Goal: Entertainment & Leisure: Consume media (video, audio)

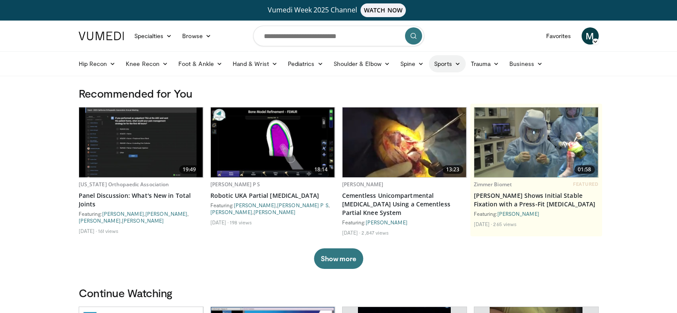
click at [455, 65] on icon at bounding box center [458, 64] width 6 height 6
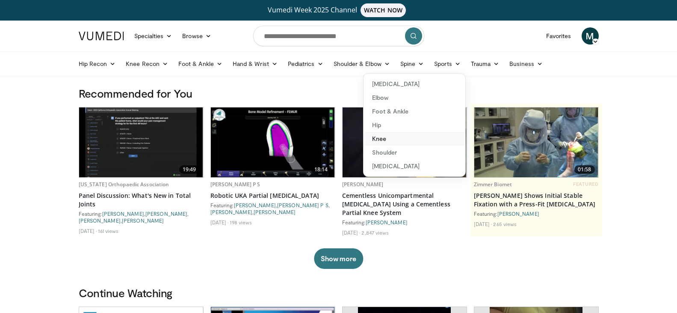
click at [379, 136] on link "Knee" at bounding box center [415, 139] width 102 height 14
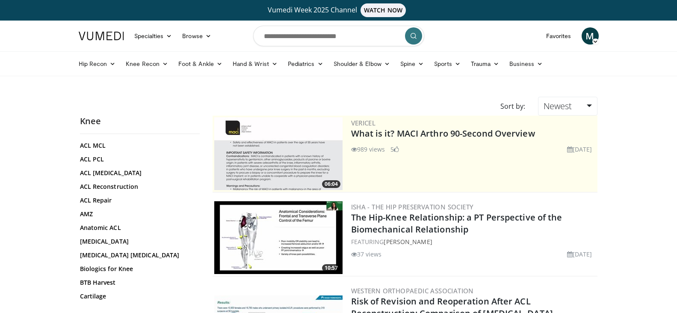
scroll to position [43, 0]
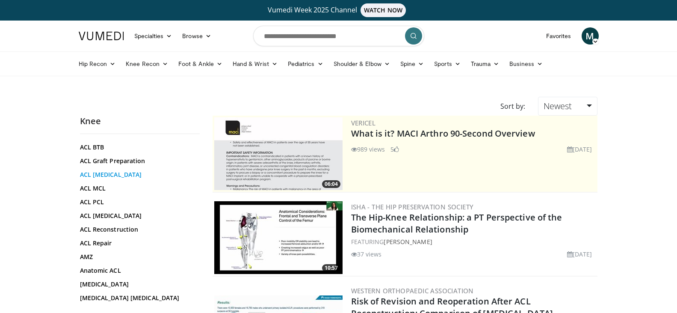
click at [108, 176] on link "ACL Hamstring" at bounding box center [137, 174] width 115 height 9
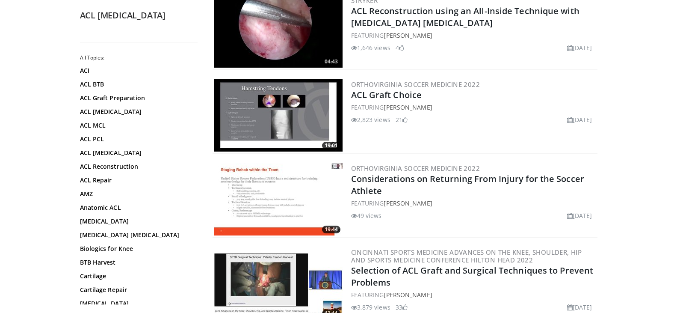
scroll to position [1027, 0]
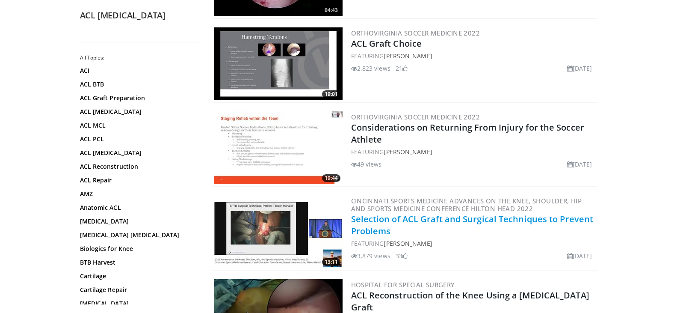
click at [451, 213] on link "Selection of ACL Graft and Surgical Techniques to Prevent Problems" at bounding box center [472, 225] width 243 height 24
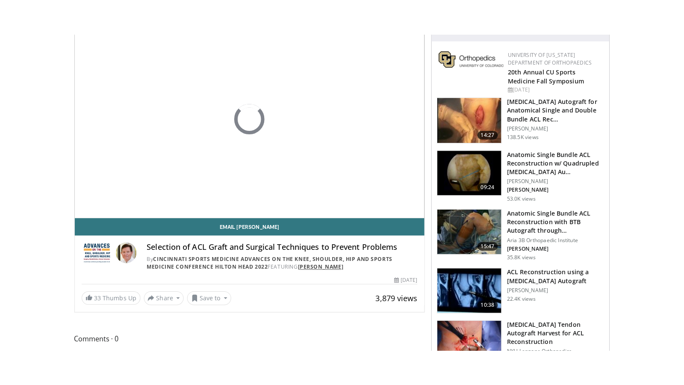
scroll to position [86, 0]
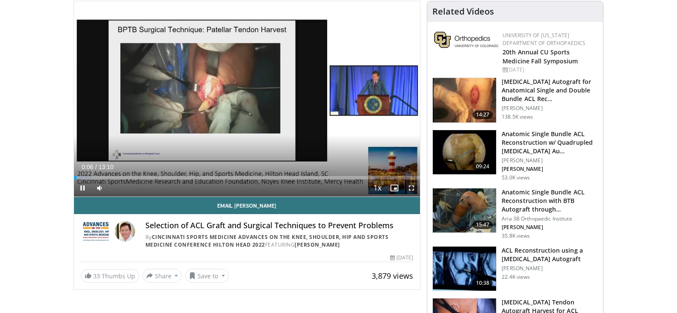
click at [409, 188] on span "Video Player" at bounding box center [411, 187] width 17 height 17
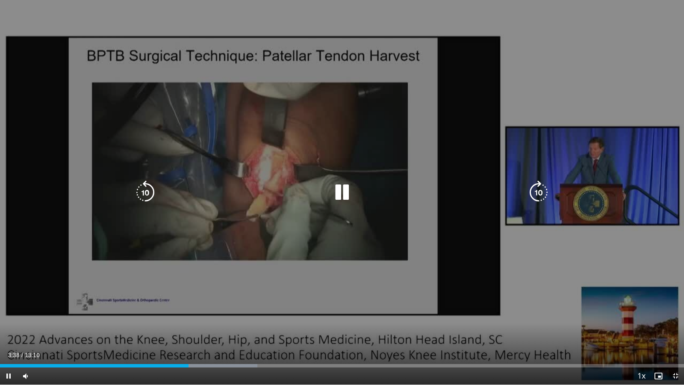
click at [411, 127] on div "20 seconds Tap to unmute" at bounding box center [342, 192] width 684 height 385
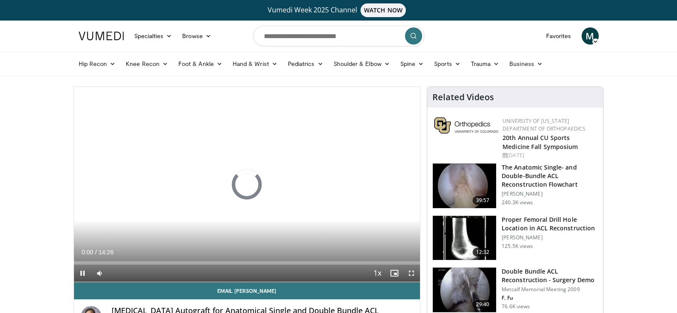
click at [538, 218] on h3 "Proper Femoral Drill Hole Location in ACL Reconstruction" at bounding box center [550, 223] width 96 height 17
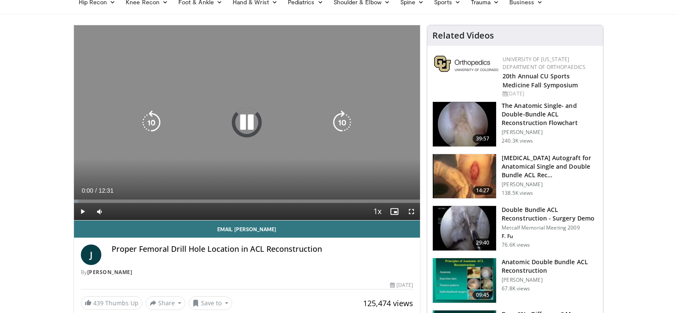
scroll to position [86, 0]
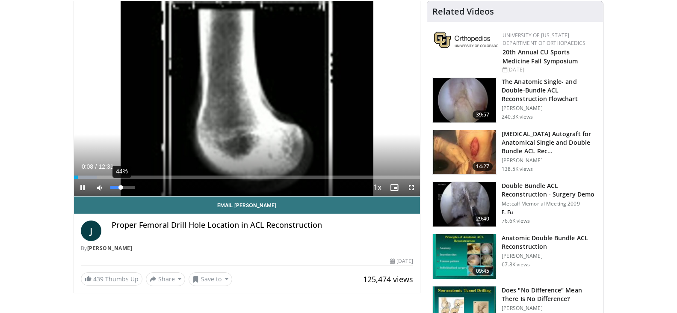
drag, startPoint x: 125, startPoint y: 188, endPoint x: 121, endPoint y: 190, distance: 4.8
click at [121, 190] on div "44%" at bounding box center [123, 187] width 30 height 17
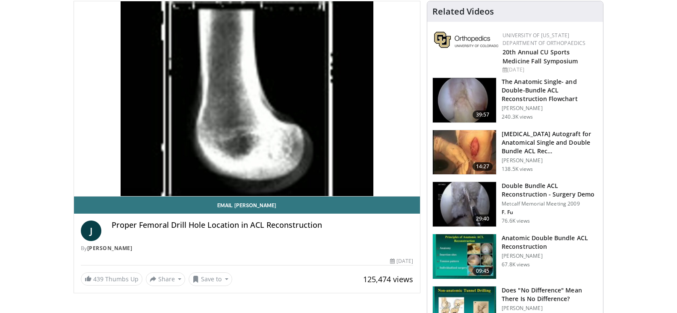
click at [124, 177] on video-js "**********" at bounding box center [247, 98] width 346 height 195
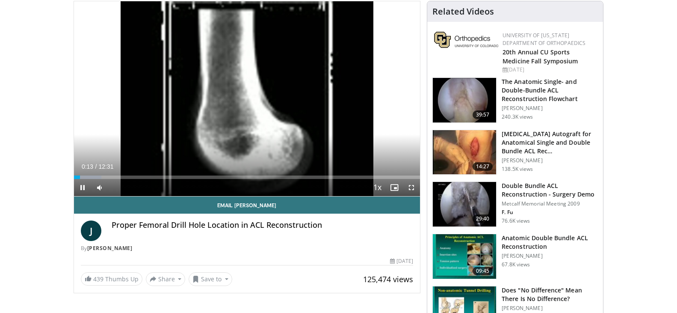
click at [129, 179] on div "Current Time 0:13 / Duration 12:31 Pause Skip Backward Skip Forward Mute 44% Lo…" at bounding box center [247, 187] width 346 height 17
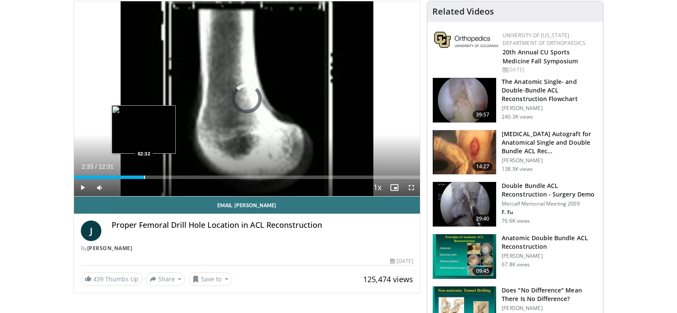
click at [144, 177] on div "Progress Bar" at bounding box center [144, 176] width 1 height 3
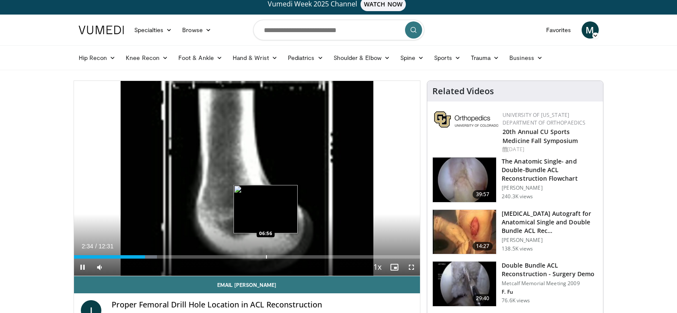
scroll to position [0, 0]
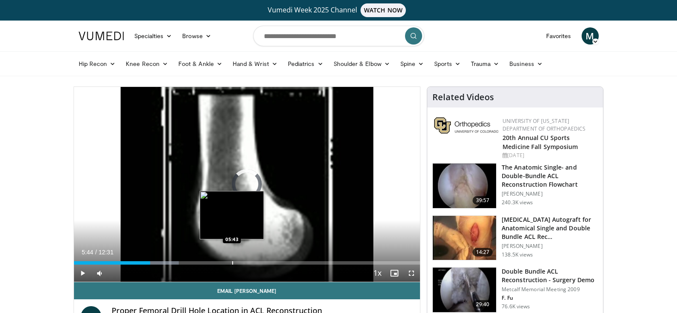
click at [232, 261] on div "Progress Bar" at bounding box center [232, 262] width 1 height 3
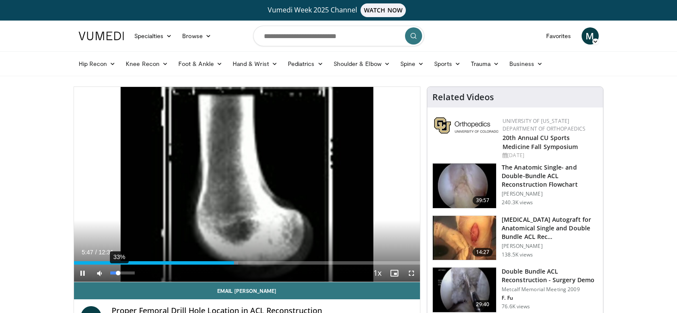
click at [118, 274] on div "Volume Level" at bounding box center [114, 272] width 8 height 3
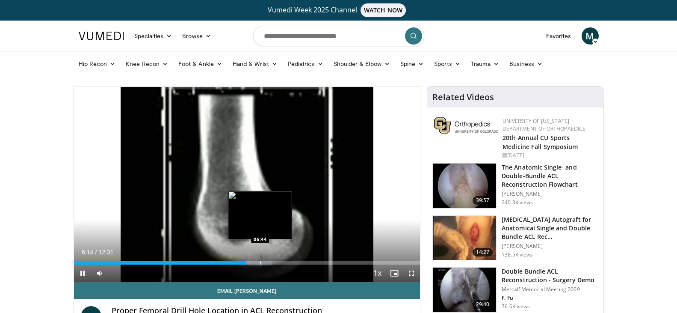
click at [260, 262] on div "Progress Bar" at bounding box center [260, 262] width 1 height 3
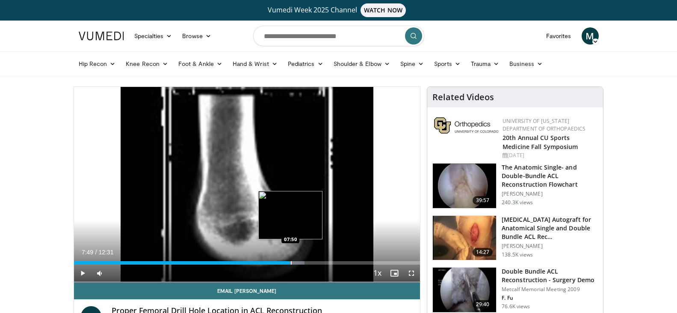
click at [291, 261] on div "Progress Bar" at bounding box center [291, 262] width 1 height 3
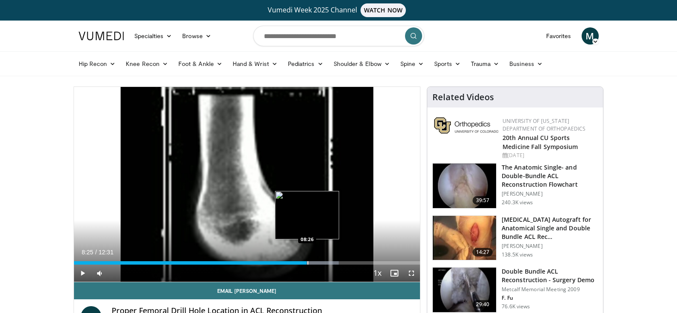
click at [308, 263] on div "Progress Bar" at bounding box center [308, 262] width 1 height 3
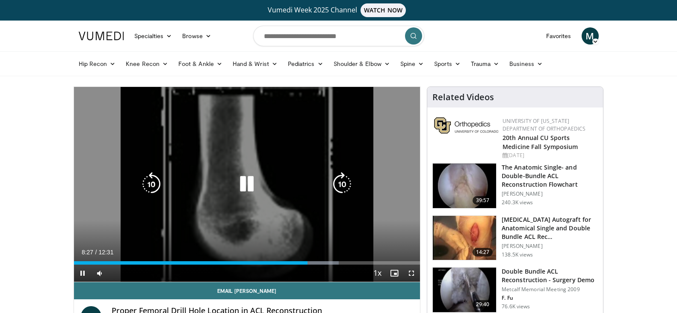
click at [198, 187] on div "Video Player" at bounding box center [247, 183] width 208 height 17
click at [252, 179] on icon "Video Player" at bounding box center [247, 184] width 24 height 24
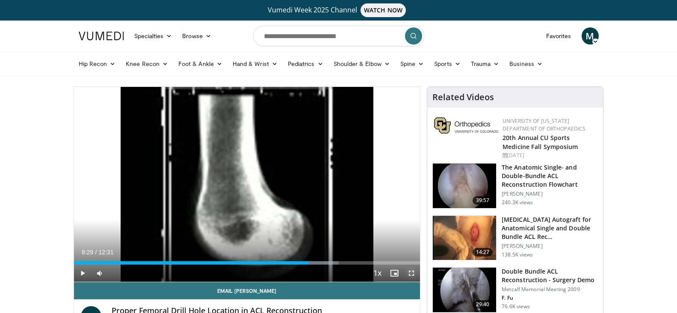
click at [411, 270] on span "Video Player" at bounding box center [411, 272] width 17 height 17
click at [82, 33] on img at bounding box center [101, 36] width 45 height 9
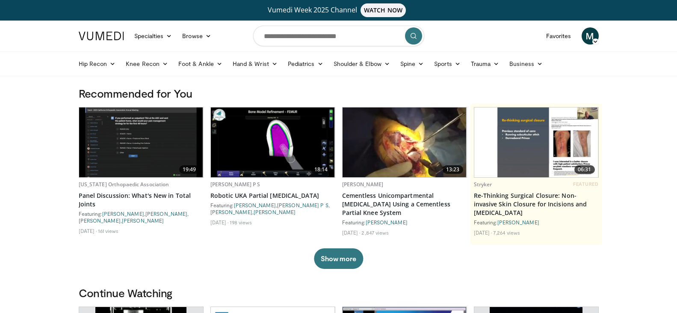
scroll to position [43, 0]
